Goal: Task Accomplishment & Management: Manage account settings

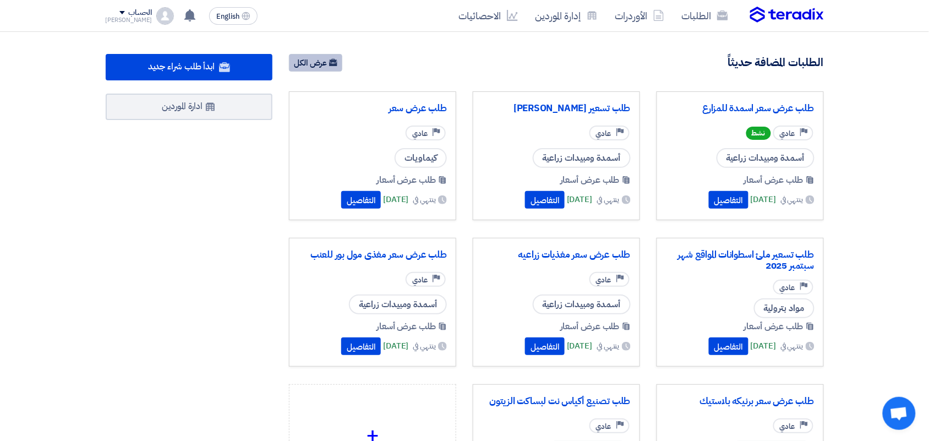
click at [337, 68] on link "عرض الكل" at bounding box center [315, 63] width 53 height 18
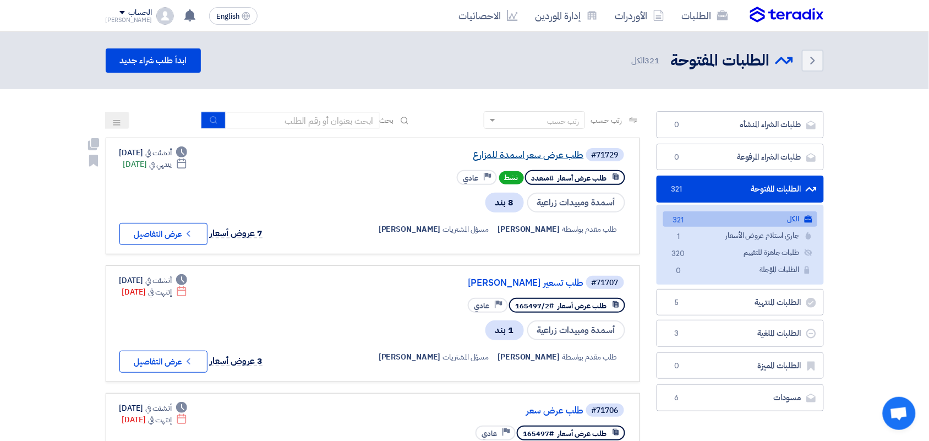
click at [524, 150] on link "طلب عرض سعر اسمدة للمزارع" at bounding box center [474, 155] width 220 height 10
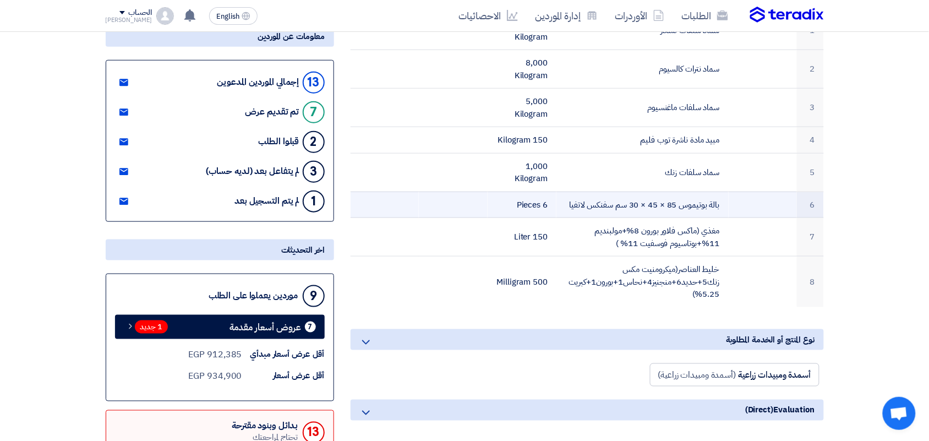
scroll to position [344, 0]
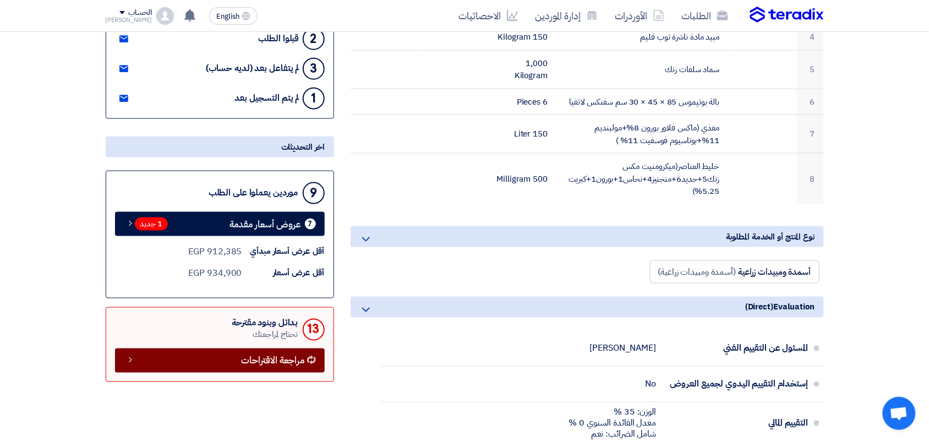
click at [238, 359] on link "مراجعة الاقتراحات" at bounding box center [220, 360] width 210 height 24
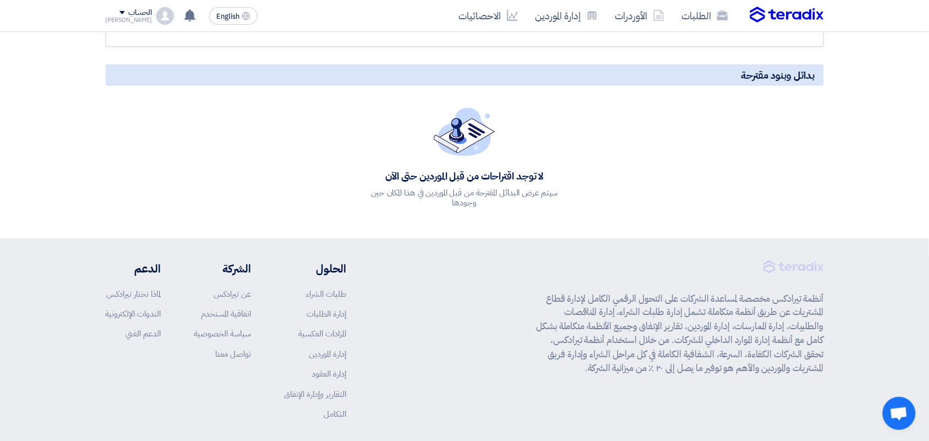
scroll to position [344, 0]
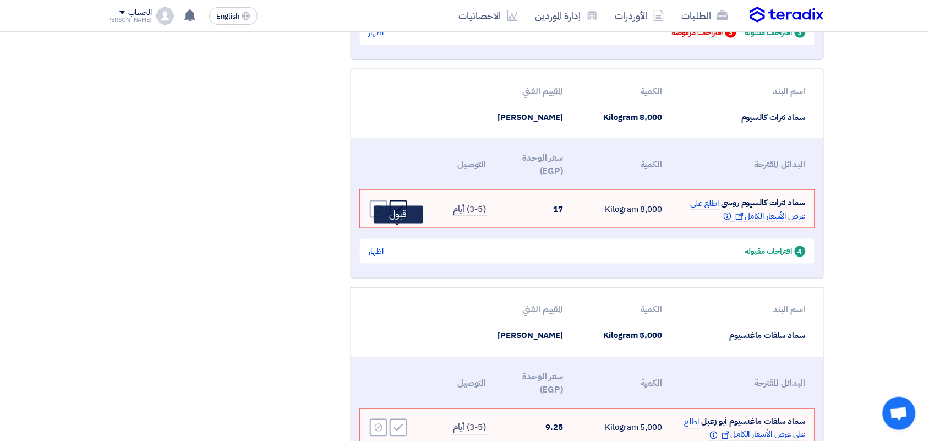
click at [402, 214] on icon "Accept" at bounding box center [399, 209] width 10 height 10
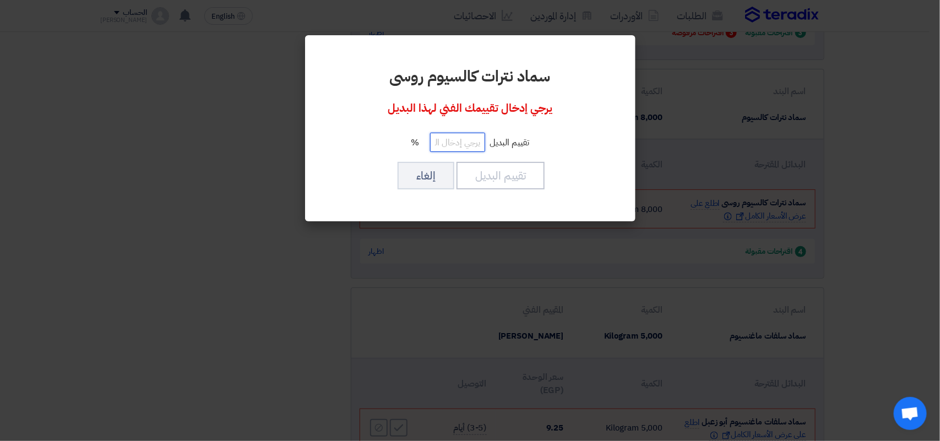
click at [467, 141] on input "number" at bounding box center [457, 142] width 55 height 19
type input "100"
click at [510, 175] on button "تقييم البديل" at bounding box center [500, 176] width 88 height 28
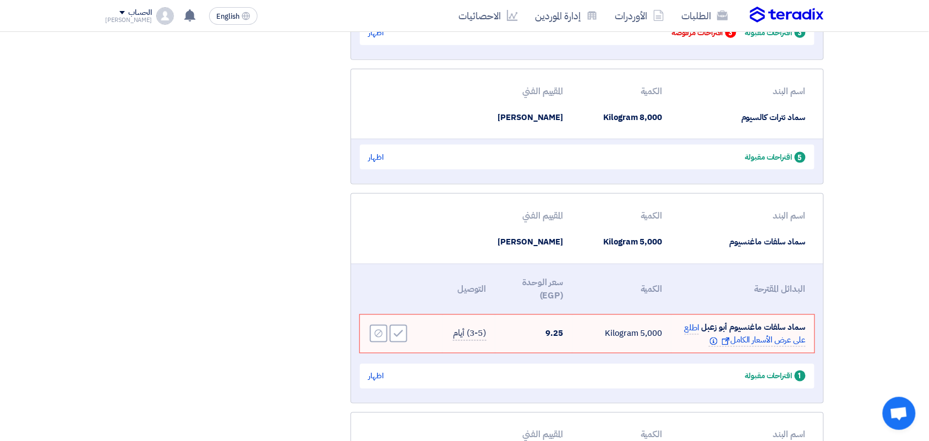
scroll to position [69, 0]
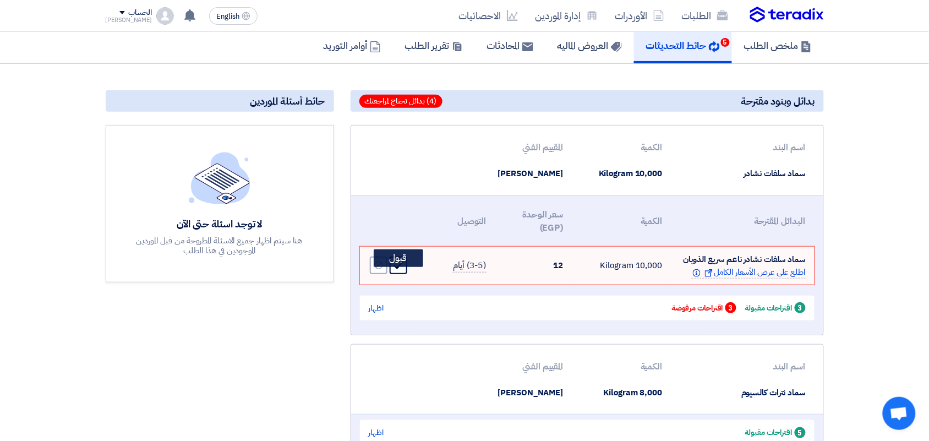
click at [400, 270] on icon "Accept" at bounding box center [399, 265] width 10 height 10
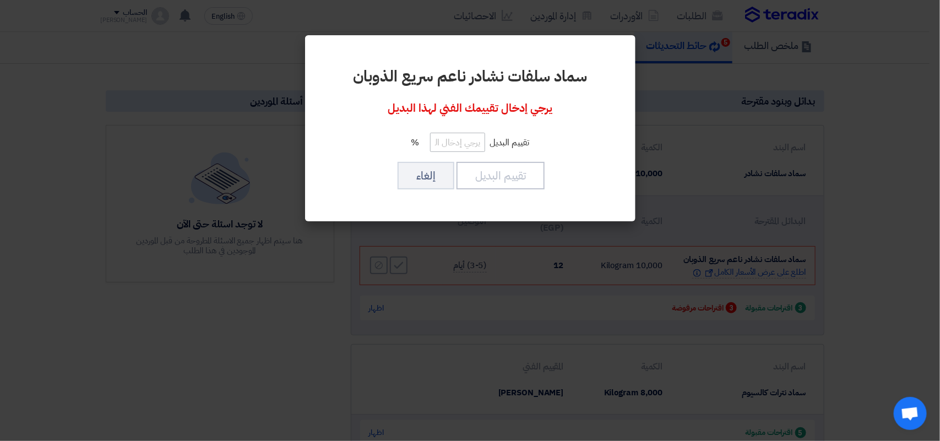
drag, startPoint x: 475, startPoint y: 129, endPoint x: 472, endPoint y: 136, distance: 7.0
click at [475, 130] on div "سماد سلفات نشادر ناعم سريع الذوبان يرجي إدخال تقييمك الفني لهذا البديل تقييم ال…" at bounding box center [470, 128] width 304 height 160
click at [467, 141] on input "number" at bounding box center [457, 142] width 55 height 19
type input "100"
click at [503, 170] on button "تقييم البديل" at bounding box center [500, 176] width 88 height 28
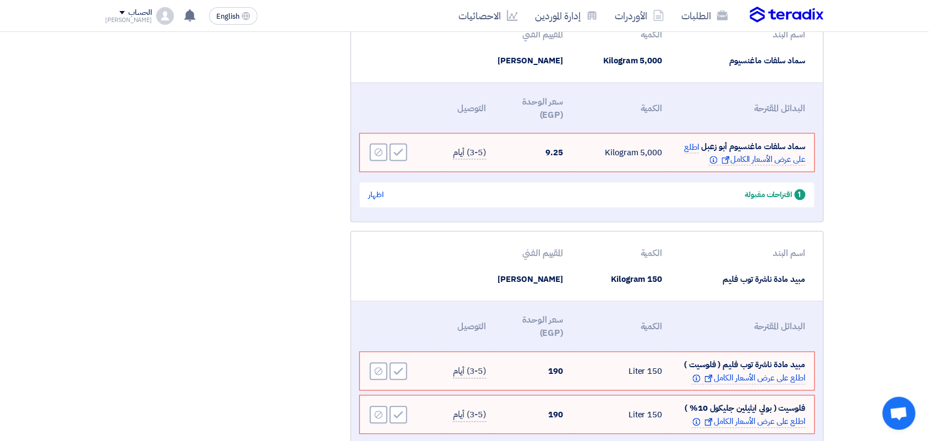
scroll to position [482, 0]
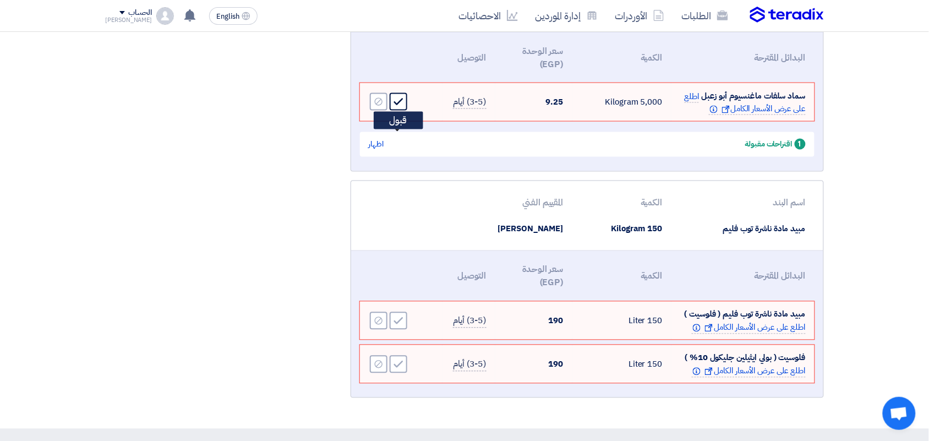
click at [398, 107] on icon "Accept" at bounding box center [399, 102] width 10 height 10
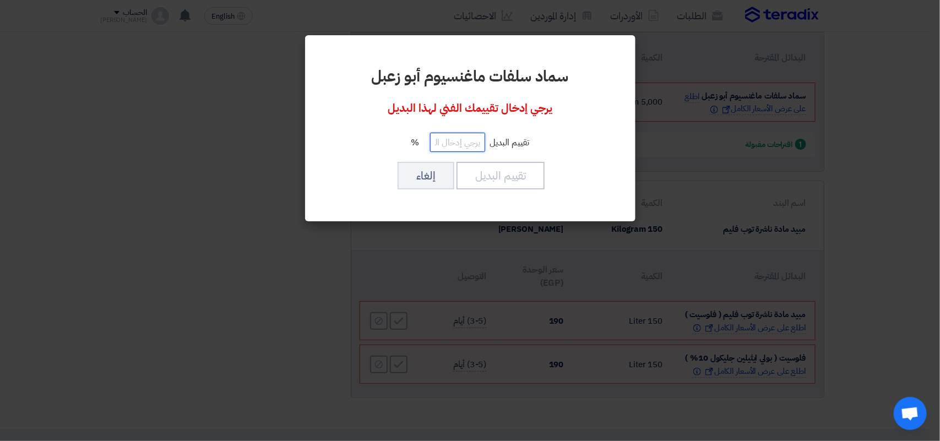
click at [460, 149] on input "number" at bounding box center [457, 142] width 55 height 19
type input "100"
click at [493, 179] on button "تقييم البديل" at bounding box center [500, 176] width 88 height 28
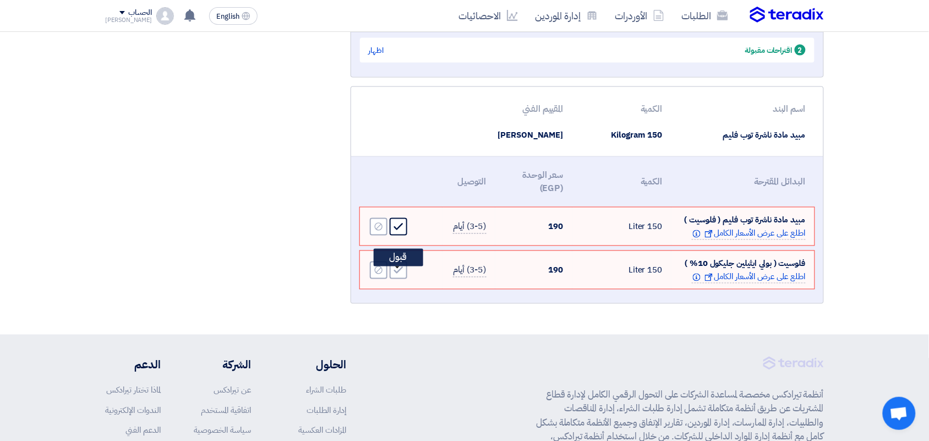
click at [400, 232] on icon "Accept" at bounding box center [399, 227] width 10 height 10
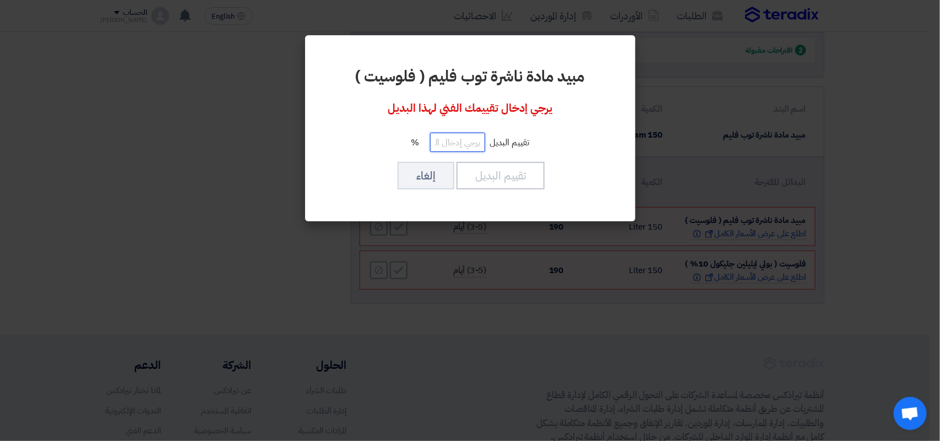
click at [467, 144] on input "number" at bounding box center [457, 142] width 55 height 19
type input "00100"
click at [474, 179] on button "تقييم البديل" at bounding box center [500, 176] width 88 height 28
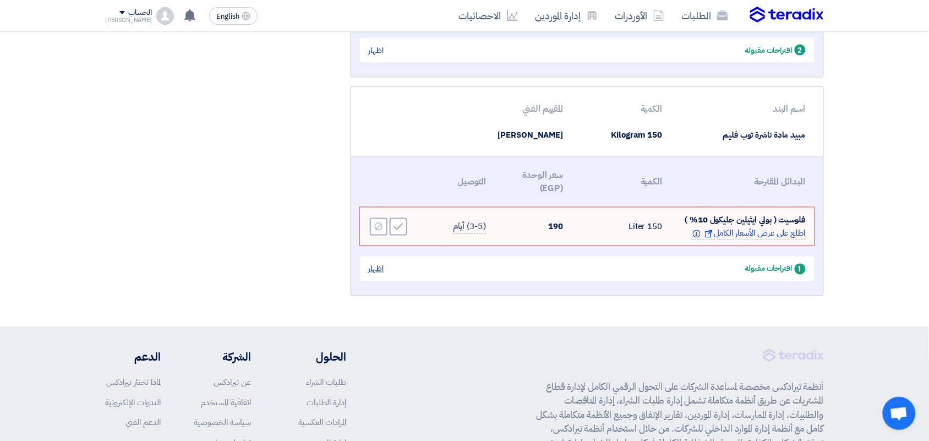
click at [372, 275] on div "اظهار" at bounding box center [376, 269] width 15 height 12
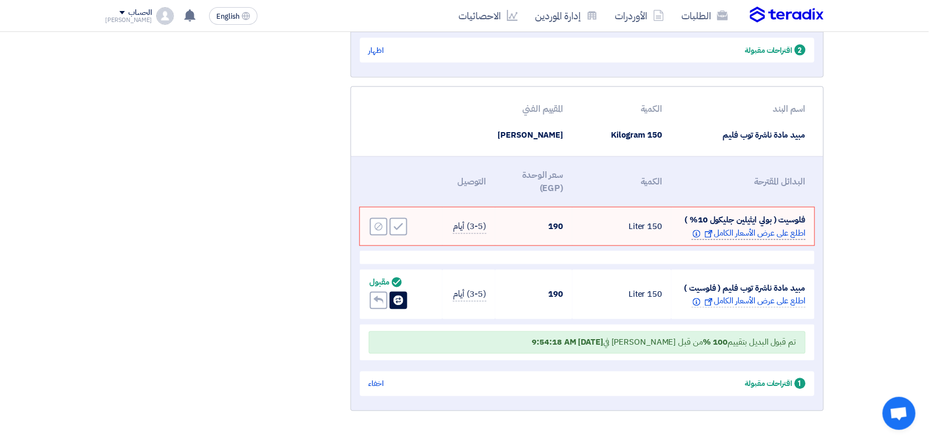
click at [731, 240] on span "اطلع على عرض الأسعار الكامل Show offer Info" at bounding box center [748, 233] width 113 height 13
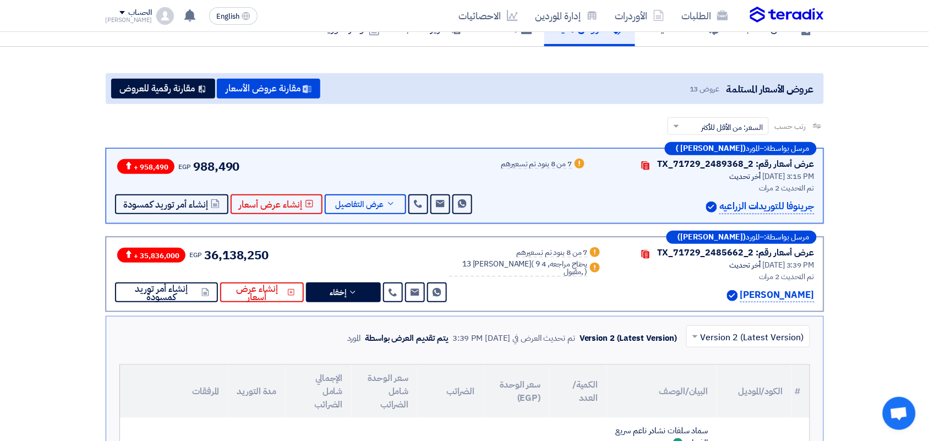
scroll to position [486, 0]
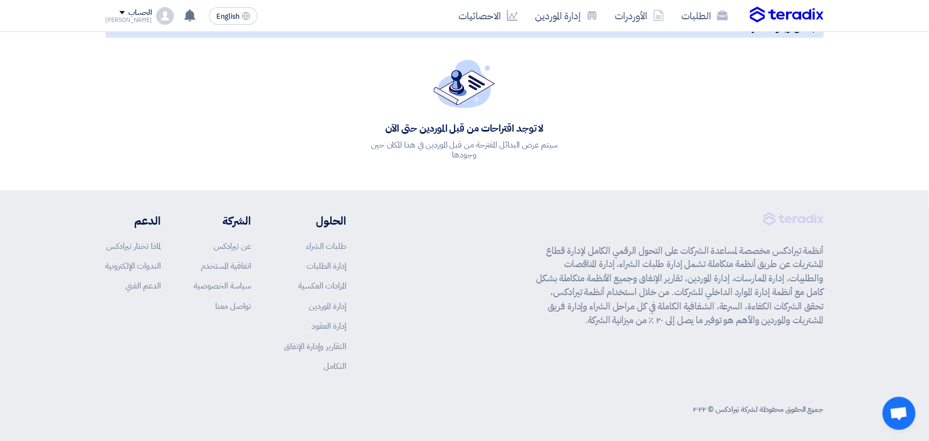
scroll to position [477, 0]
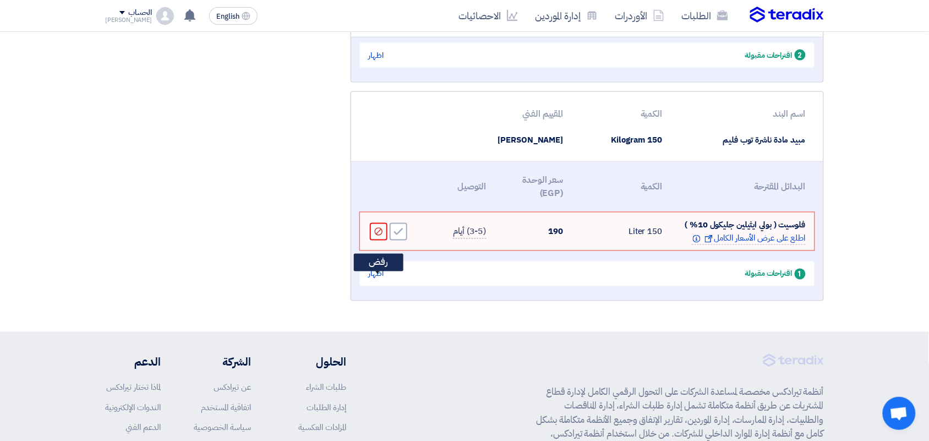
click at [372, 241] on div "Reject" at bounding box center [379, 232] width 18 height 18
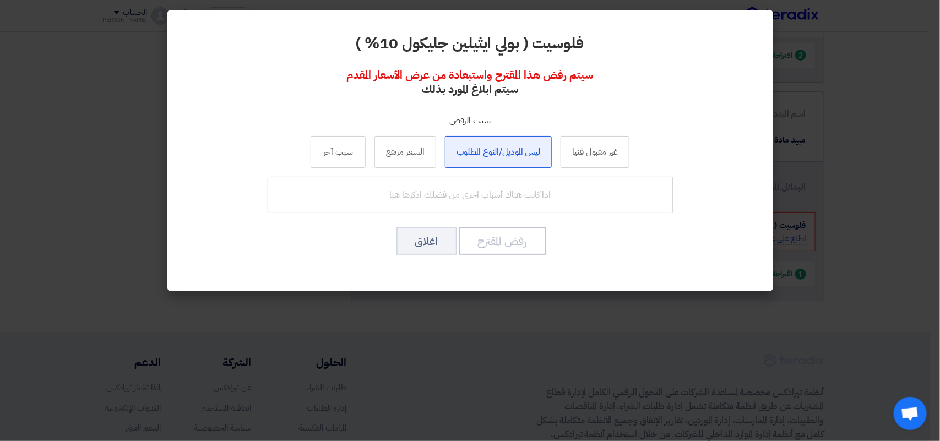
click at [474, 149] on label "ليس الموديل/النوع المطلوب" at bounding box center [498, 152] width 107 height 32
click at [495, 149] on input "ليس الموديل/النوع المطلوب" at bounding box center [498, 151] width 7 height 7
radio input "true"
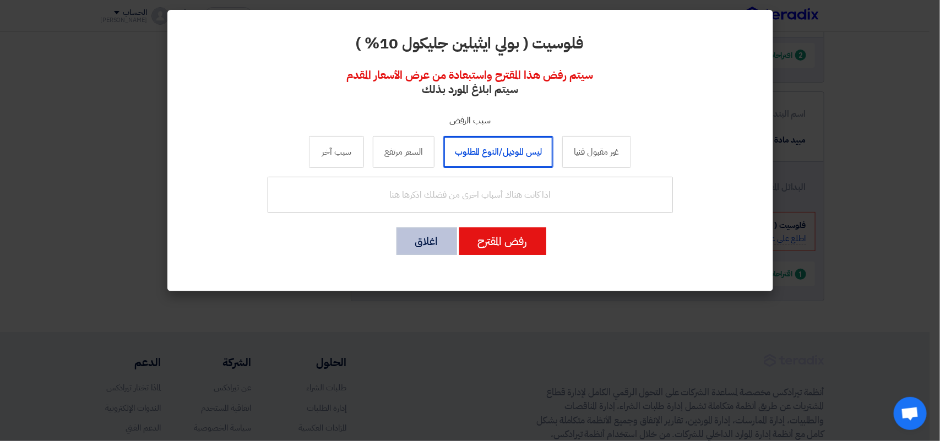
click at [428, 243] on button "اغلاق" at bounding box center [426, 241] width 61 height 28
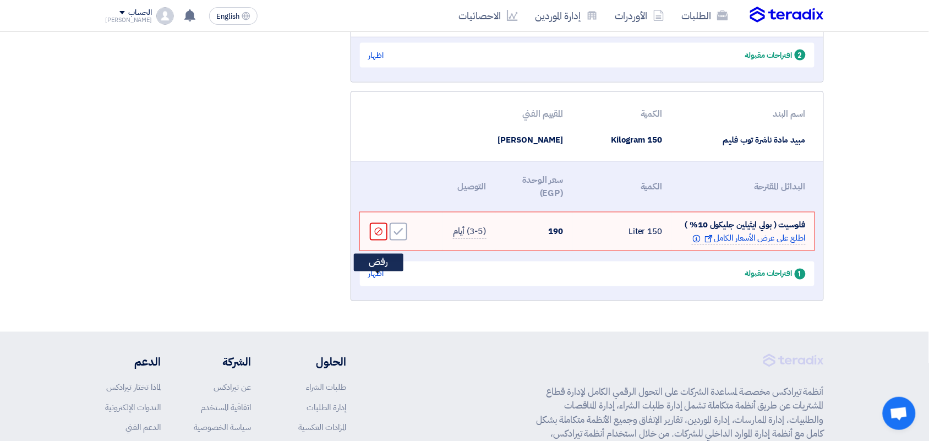
click at [383, 237] on icon "Reject" at bounding box center [379, 232] width 10 height 10
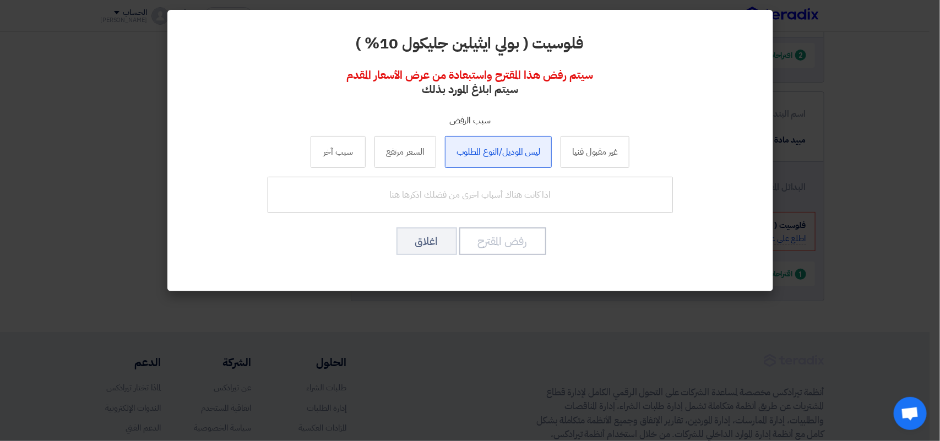
click at [502, 157] on label "ليس الموديل/النوع المطلوب" at bounding box center [498, 152] width 107 height 32
click at [502, 155] on input "ليس الموديل/النوع المطلوب" at bounding box center [498, 151] width 7 height 7
radio input "true"
click at [486, 243] on button "رفض المقترح" at bounding box center [502, 241] width 87 height 28
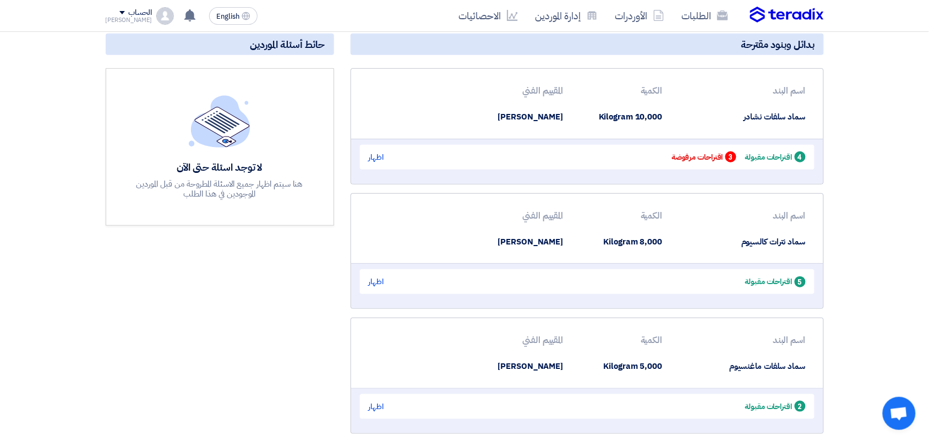
scroll to position [0, 0]
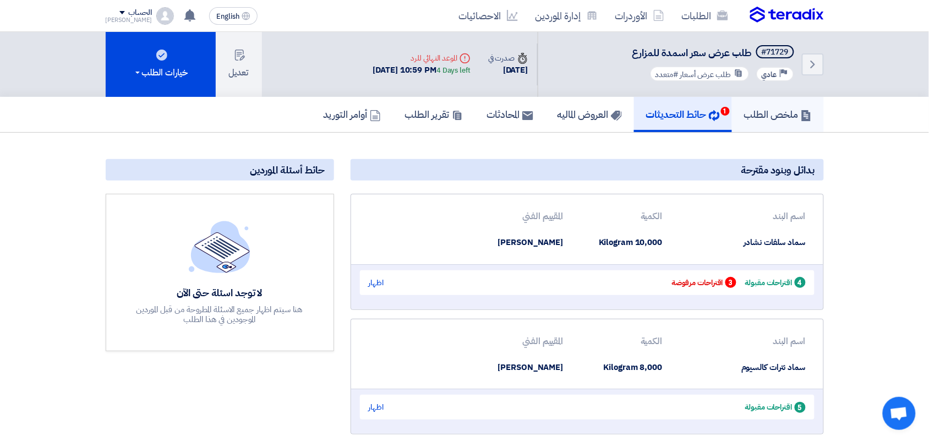
click at [779, 108] on h5 "ملخص الطلب" at bounding box center [778, 114] width 68 height 13
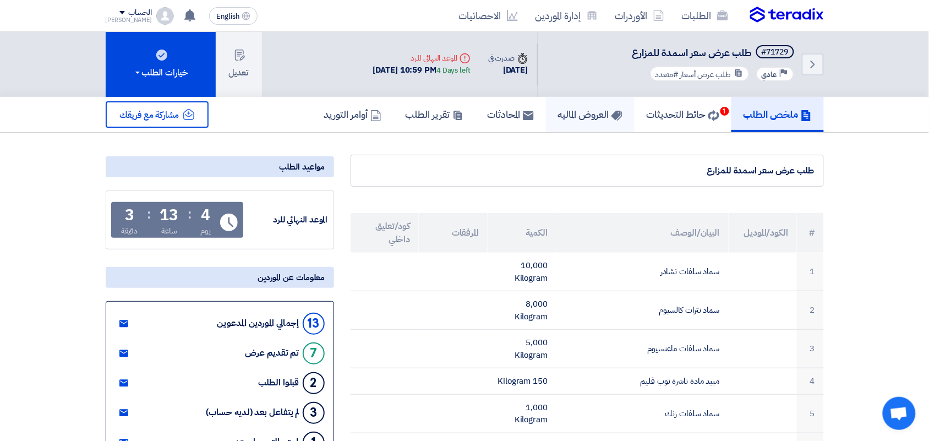
click at [563, 119] on h5 "العروض الماليه" at bounding box center [590, 114] width 64 height 13
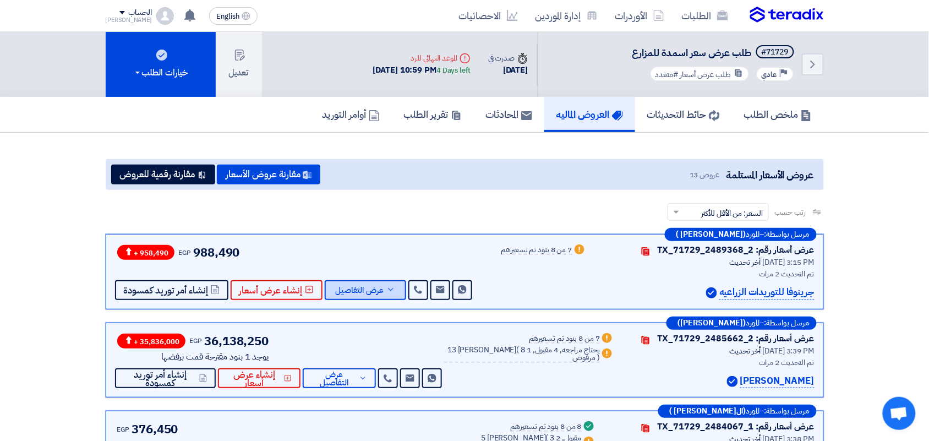
click at [376, 286] on span "عرض التفاصيل" at bounding box center [360, 290] width 48 height 8
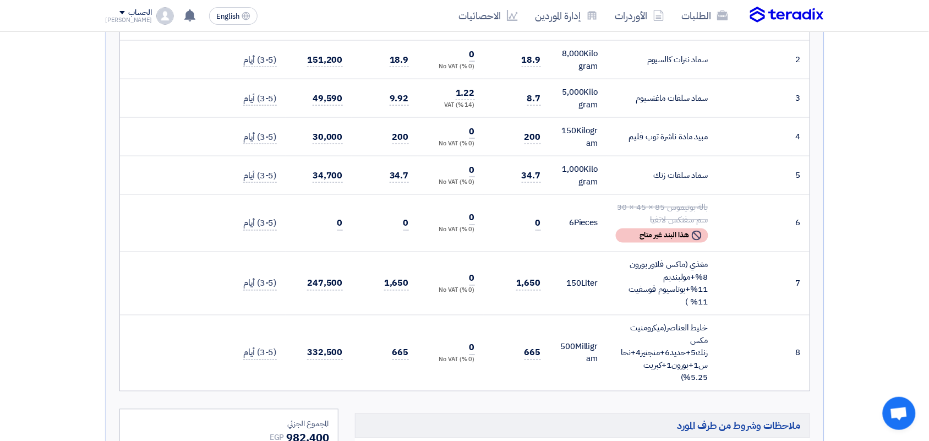
scroll to position [69, 0]
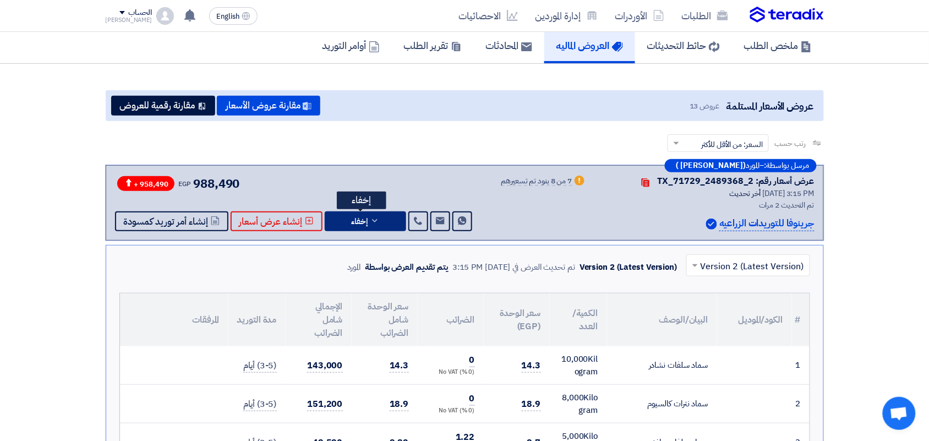
click at [381, 225] on button "إخفاء" at bounding box center [365, 221] width 81 height 20
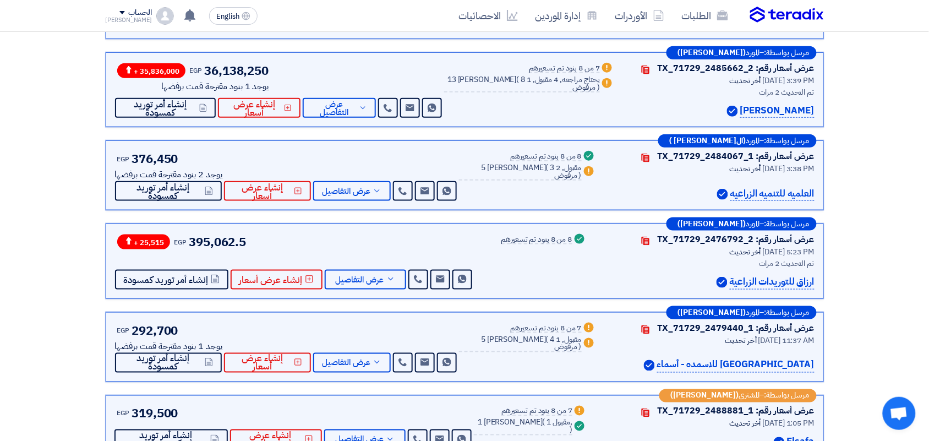
scroll to position [275, 0]
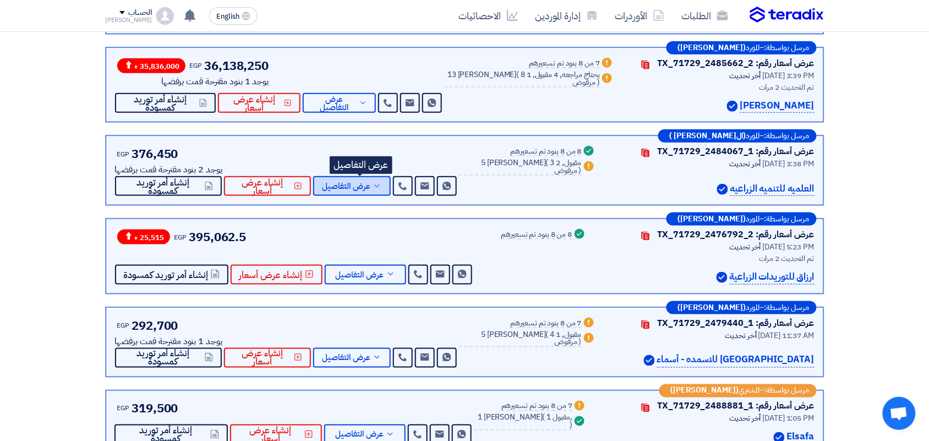
click at [371, 183] on span "عرض التفاصيل" at bounding box center [346, 186] width 48 height 8
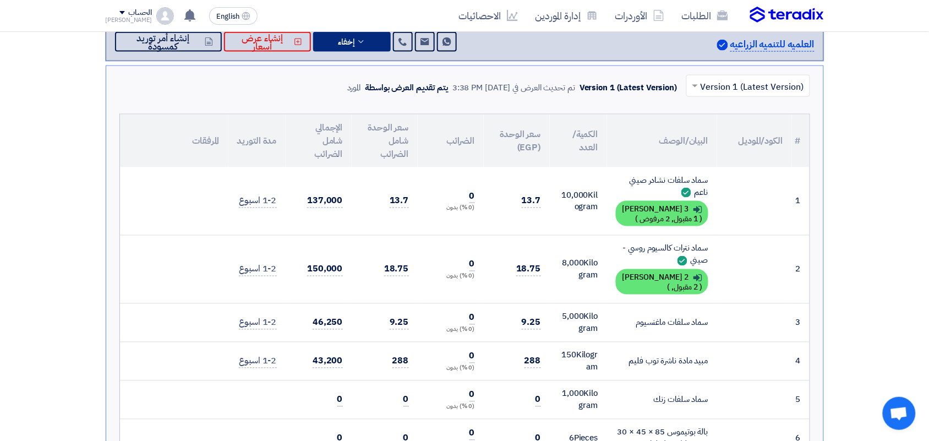
scroll to position [413, 0]
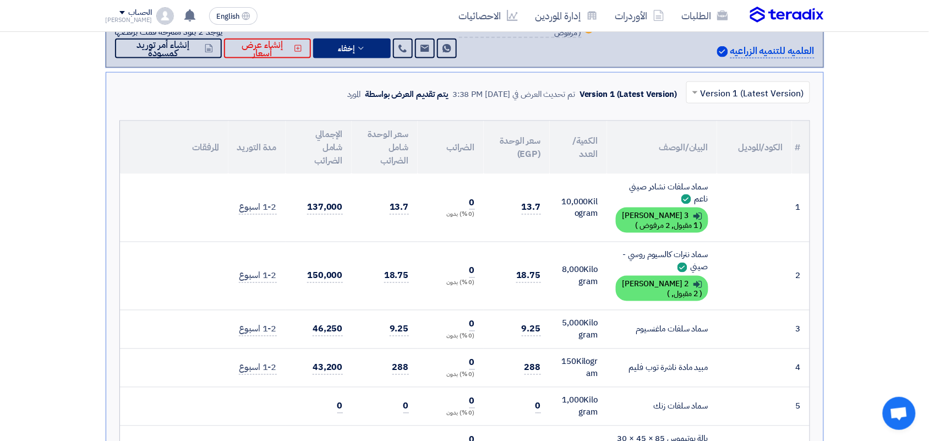
click at [346, 46] on span "إخفاء" at bounding box center [346, 49] width 17 height 8
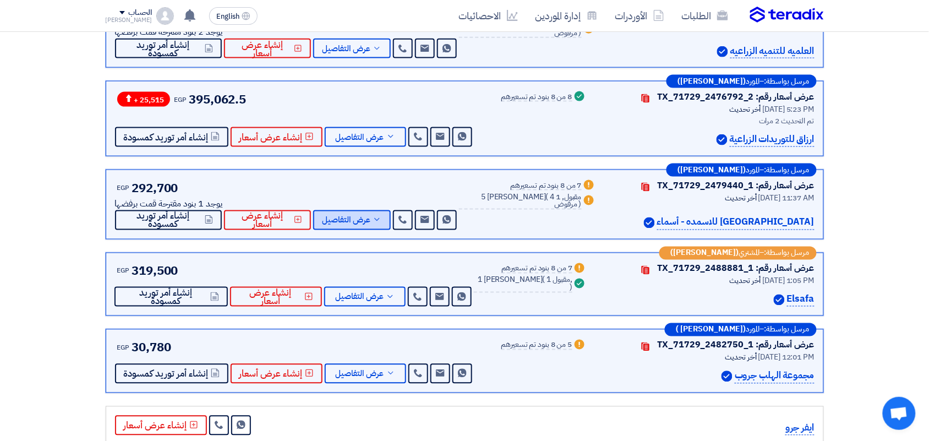
click at [364, 221] on span "عرض التفاصيل" at bounding box center [346, 220] width 48 height 8
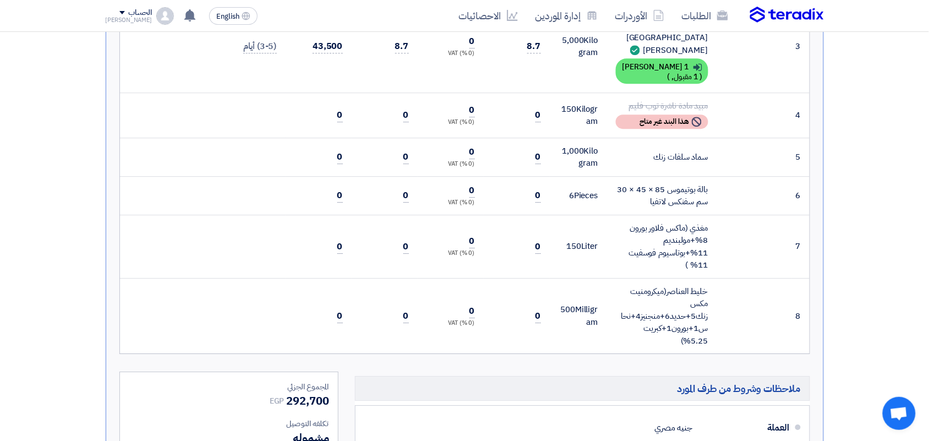
scroll to position [482, 0]
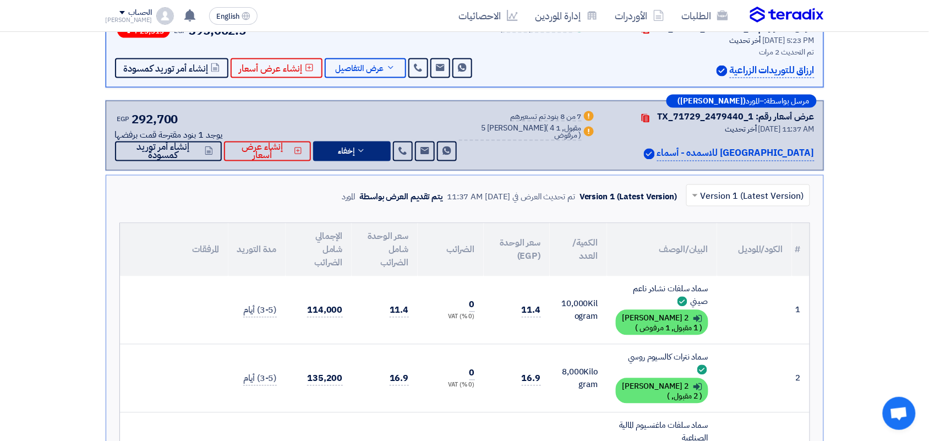
click at [365, 139] on div "EGP 292,700 يوجد 1 بنود مقترحة قمت برفض[PERSON_NAME] Send Message Send Message" at bounding box center [287, 135] width 344 height 51
click at [366, 149] on icon at bounding box center [361, 150] width 9 height 9
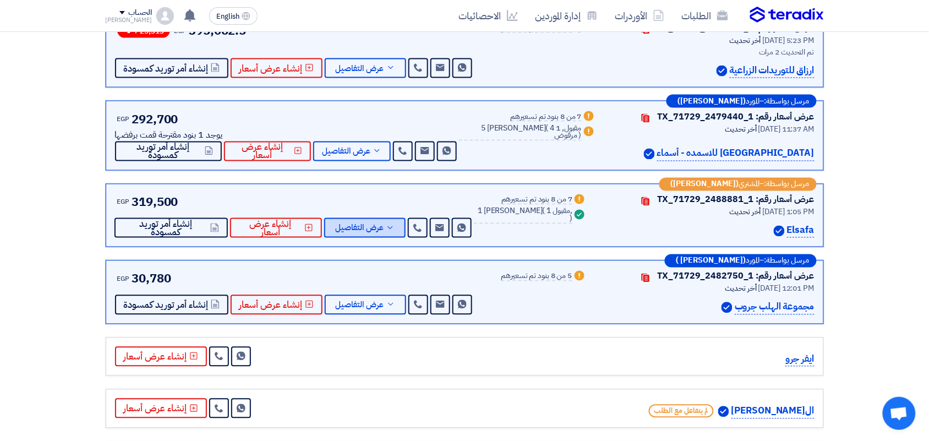
click at [345, 231] on span "عرض التفاصيل" at bounding box center [359, 228] width 48 height 8
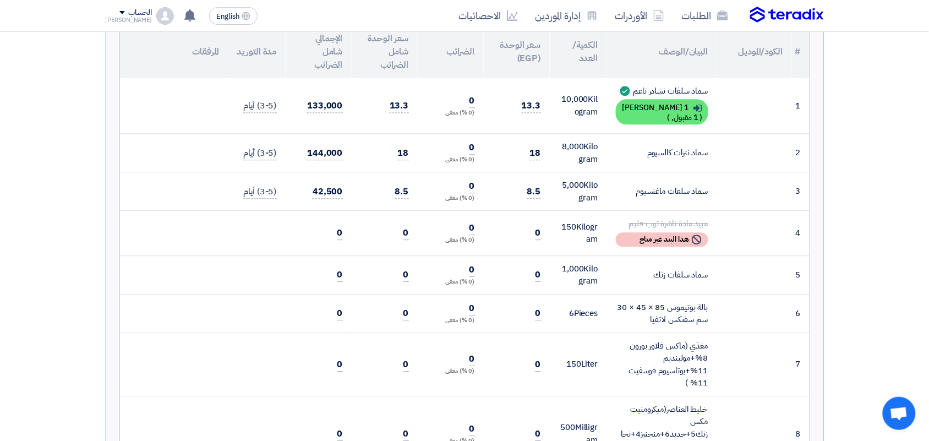
scroll to position [619, 0]
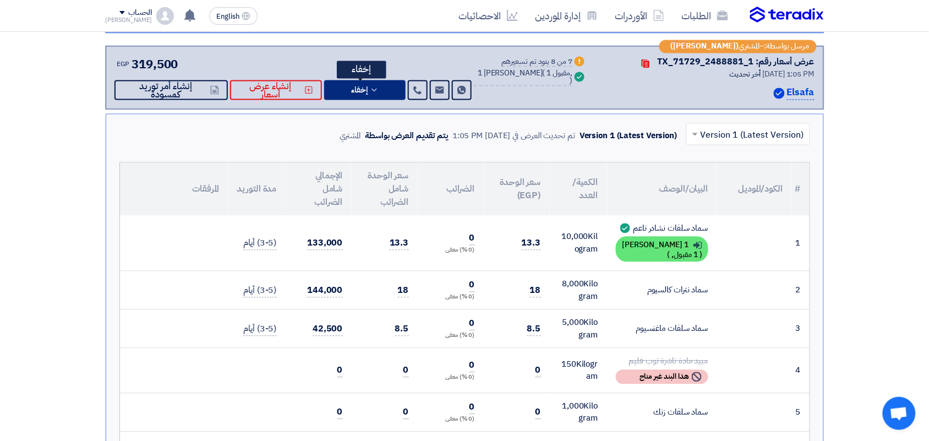
click at [363, 89] on span "إخفاء" at bounding box center [359, 90] width 17 height 8
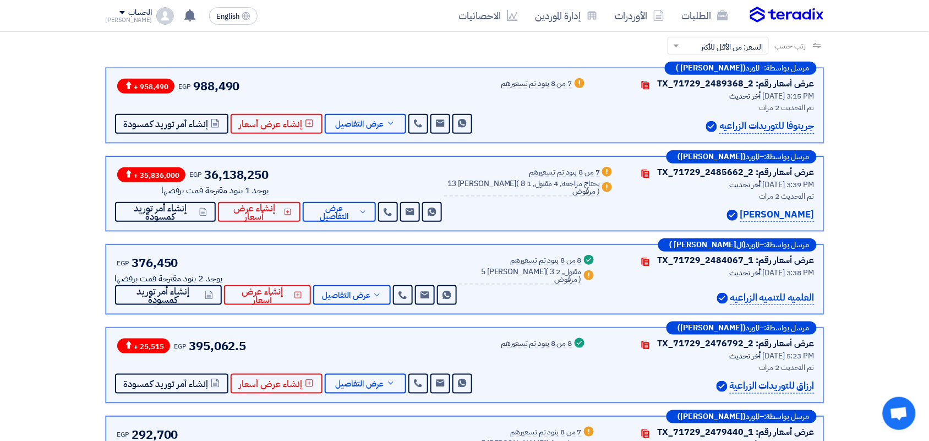
scroll to position [0, 0]
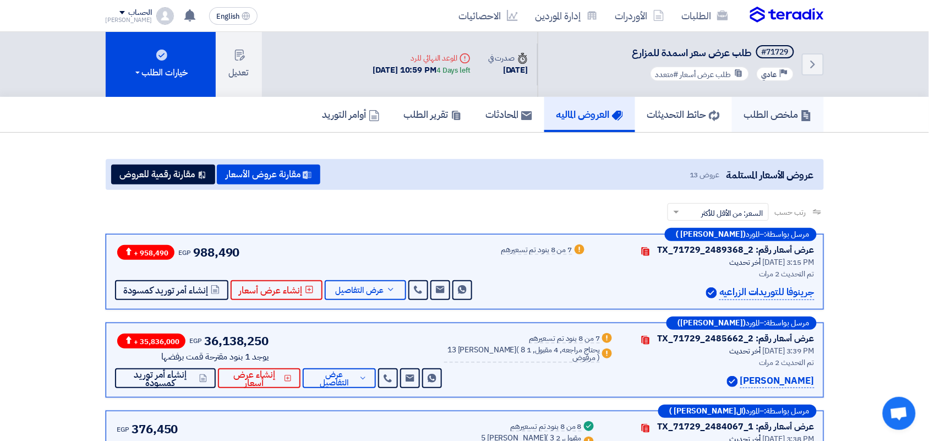
click at [746, 111] on h5 "ملخص الطلب" at bounding box center [778, 114] width 68 height 13
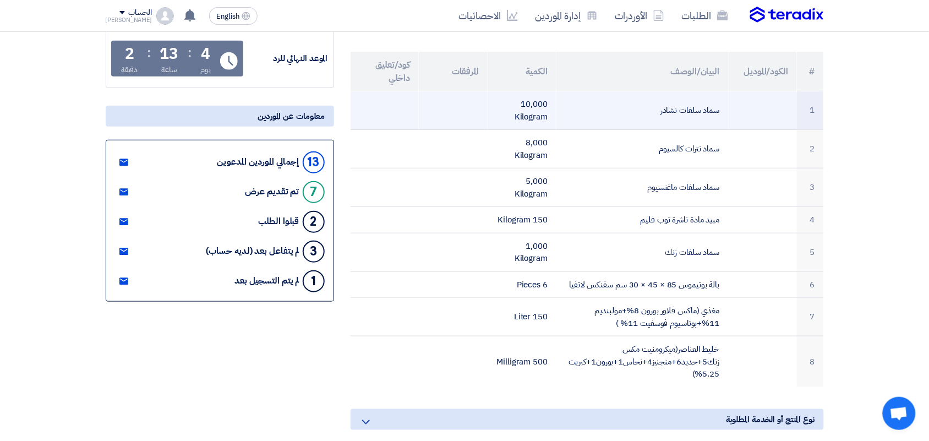
scroll to position [138, 0]
